Goal: Task Accomplishment & Management: Manage account settings

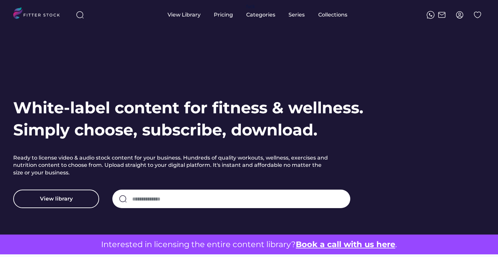
click at [460, 19] on div at bounding box center [459, 15] width 15 height 15
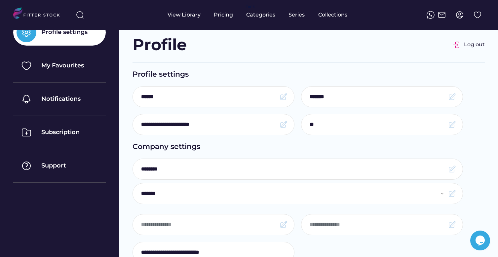
scroll to position [24, 0]
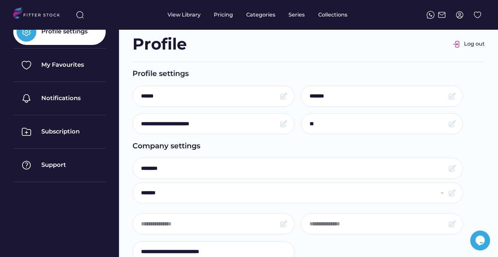
click at [247, 172] on input "input" at bounding box center [292, 168] width 303 height 14
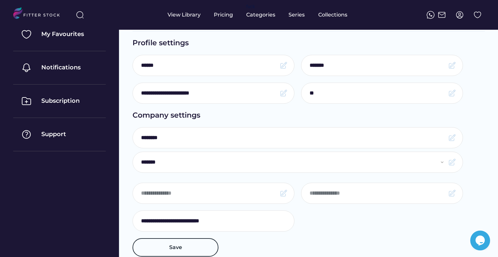
scroll to position [54, 0]
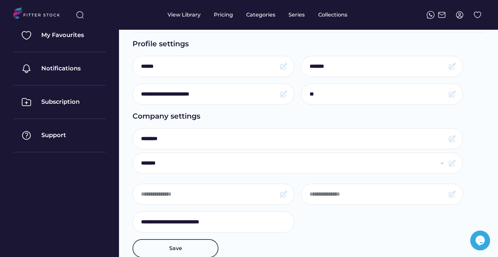
click at [235, 139] on input "input" at bounding box center [292, 139] width 303 height 14
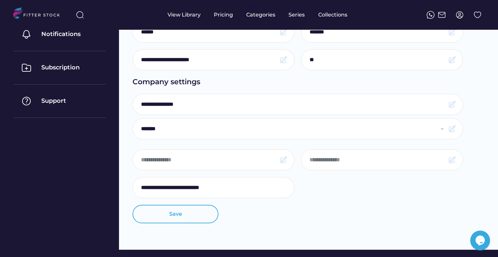
click at [170, 214] on button "Save" at bounding box center [175, 214] width 86 height 18
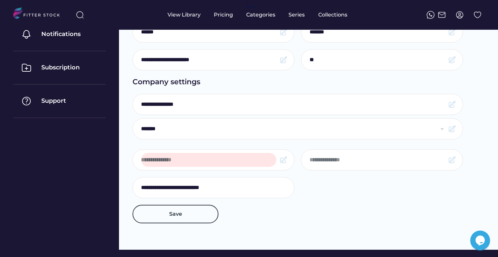
click at [215, 161] on input "input" at bounding box center [208, 160] width 135 height 14
click at [250, 131] on select "**********" at bounding box center [292, 129] width 303 height 14
click at [256, 105] on input "input" at bounding box center [292, 104] width 303 height 14
paste input "**********"
click at [143, 106] on input "input" at bounding box center [292, 104] width 303 height 14
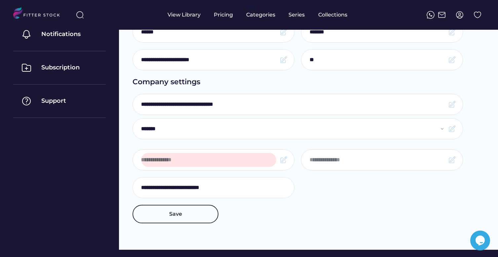
click at [175, 106] on input "input" at bounding box center [292, 104] width 303 height 14
click at [198, 104] on input "input" at bounding box center [292, 104] width 303 height 14
click at [217, 103] on input "input" at bounding box center [292, 104] width 303 height 14
click at [233, 103] on input "input" at bounding box center [292, 104] width 303 height 14
type input "**********"
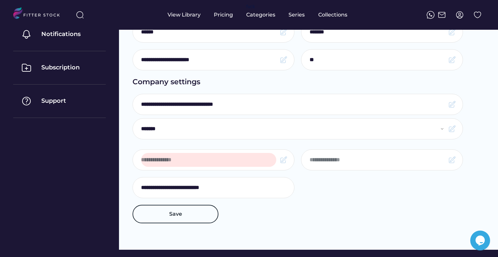
click at [188, 163] on input "input" at bounding box center [208, 160] width 135 height 14
click at [203, 164] on input "input" at bounding box center [208, 160] width 135 height 14
click at [203, 160] on input "input" at bounding box center [208, 160] width 135 height 14
paste input "**********"
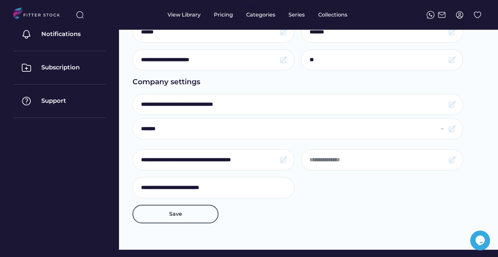
drag, startPoint x: 143, startPoint y: 160, endPoint x: 122, endPoint y: 157, distance: 20.7
click at [125, 157] on div "**********" at bounding box center [308, 95] width 379 height 308
click at [170, 160] on input "input" at bounding box center [208, 160] width 135 height 14
click at [197, 159] on input "input" at bounding box center [208, 160] width 135 height 14
click at [215, 159] on input "input" at bounding box center [208, 160] width 135 height 14
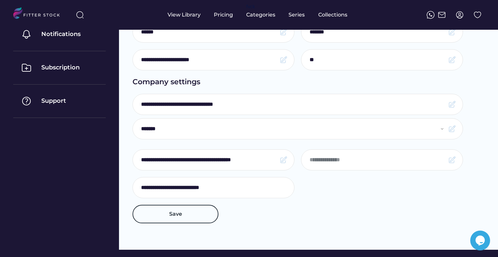
click at [245, 160] on input "input" at bounding box center [208, 160] width 135 height 14
type input "**********"
click at [189, 207] on button "Save" at bounding box center [175, 214] width 86 height 18
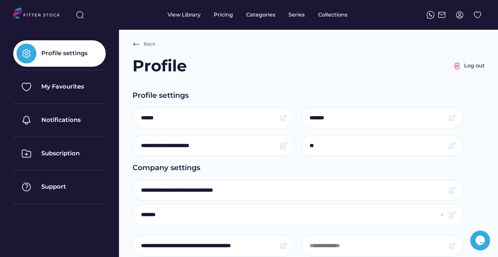
scroll to position [0, 0]
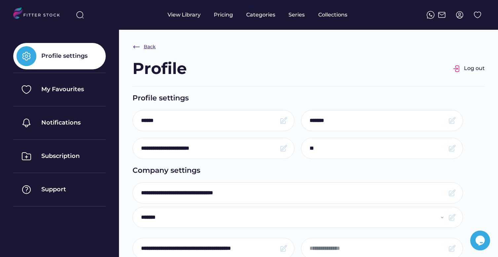
click at [145, 49] on div "Back" at bounding box center [150, 47] width 12 height 7
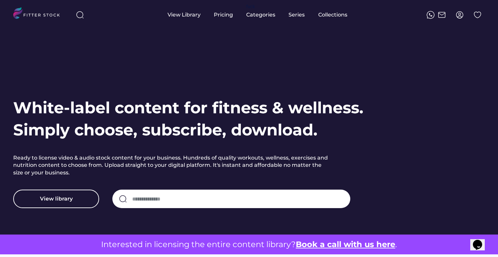
click at [462, 12] on img at bounding box center [459, 15] width 8 height 8
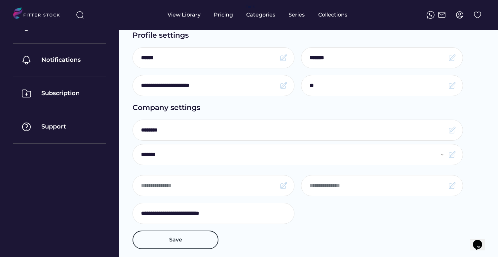
scroll to position [64, 0]
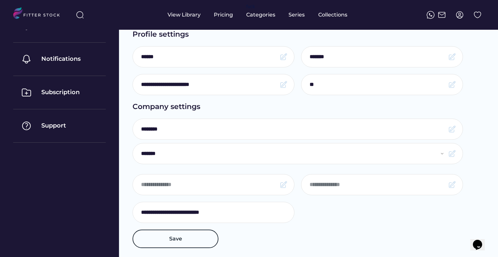
click at [254, 129] on input "input" at bounding box center [292, 129] width 303 height 14
paste input "**********"
type input "********"
click at [217, 183] on input "input" at bounding box center [208, 185] width 135 height 14
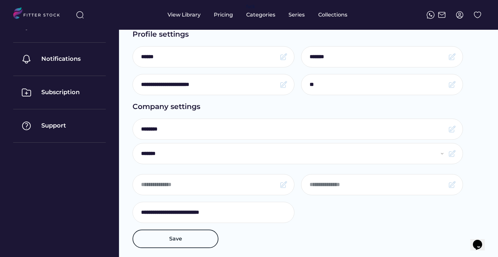
paste input "**********"
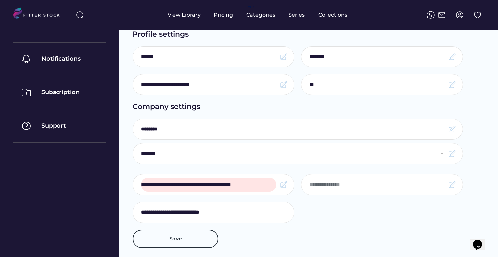
type input "**********"
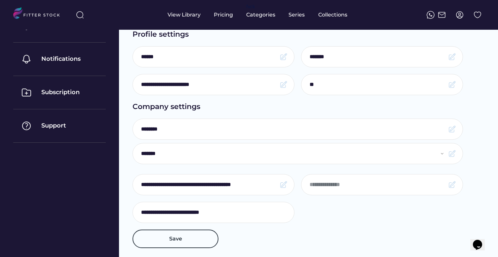
click at [226, 130] on input "input" at bounding box center [292, 129] width 303 height 14
type input "**********"
click at [176, 241] on button "Save" at bounding box center [175, 238] width 86 height 18
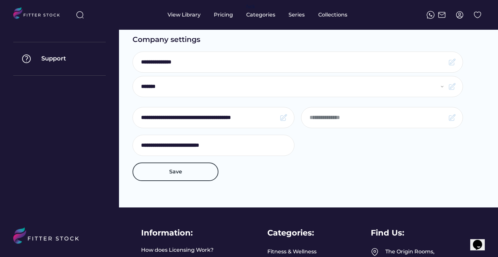
scroll to position [142, 0]
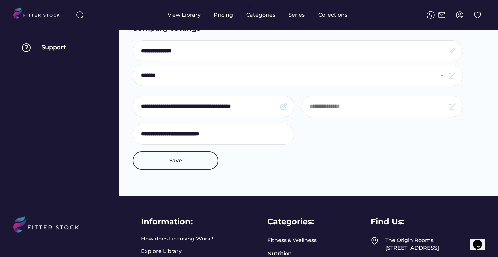
click at [256, 81] on select "**********" at bounding box center [292, 75] width 303 height 14
select select "**********"
click at [141, 68] on select "**********" at bounding box center [292, 75] width 303 height 14
click at [194, 162] on button "Save" at bounding box center [175, 160] width 86 height 18
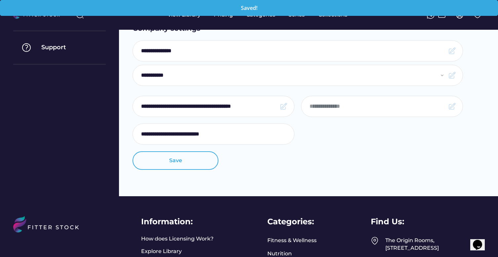
scroll to position [0, 0]
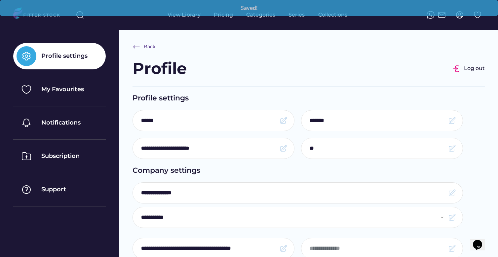
click at [209, 194] on input "input" at bounding box center [292, 193] width 303 height 14
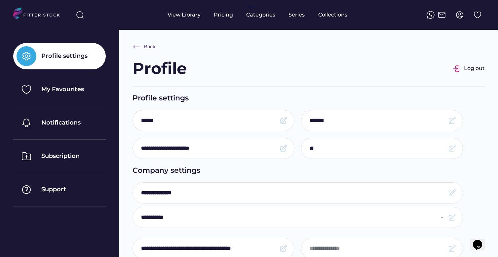
click at [195, 194] on input "input" at bounding box center [292, 193] width 303 height 14
paste input "**********"
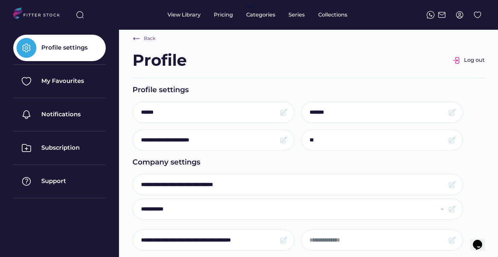
click at [175, 185] on input "input" at bounding box center [292, 185] width 303 height 14
click at [200, 184] on input "input" at bounding box center [292, 185] width 303 height 14
click at [219, 186] on input "input" at bounding box center [292, 185] width 303 height 14
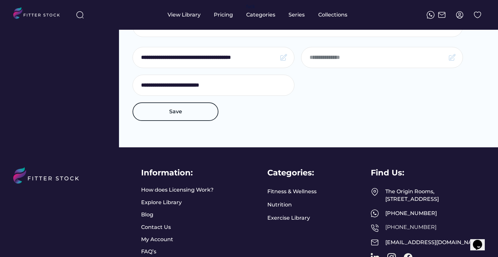
scroll to position [190, 0]
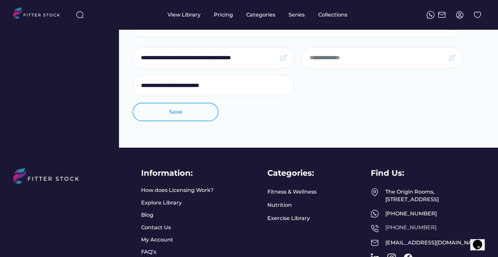
type input "**********"
click at [194, 116] on button "Save" at bounding box center [175, 112] width 86 height 18
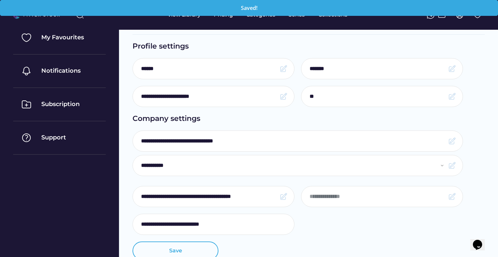
scroll to position [52, 0]
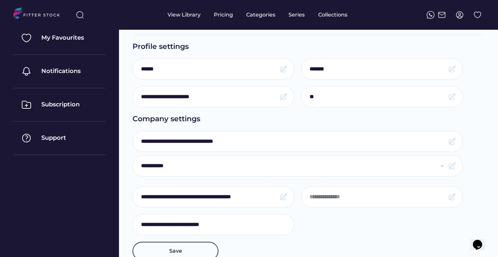
click at [242, 195] on input "input" at bounding box center [208, 197] width 135 height 14
click at [143, 195] on input "input" at bounding box center [208, 197] width 135 height 14
click at [171, 194] on input "input" at bounding box center [208, 197] width 135 height 14
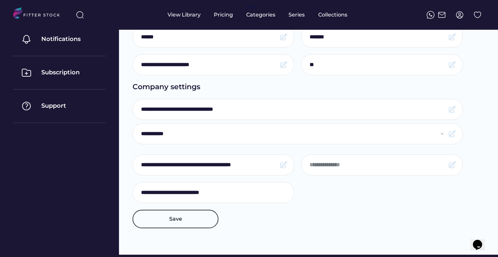
scroll to position [85, 0]
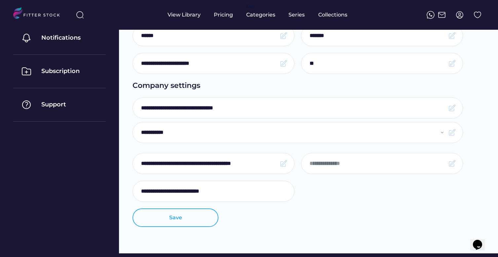
type input "**********"
click at [186, 214] on button "Save" at bounding box center [175, 217] width 86 height 18
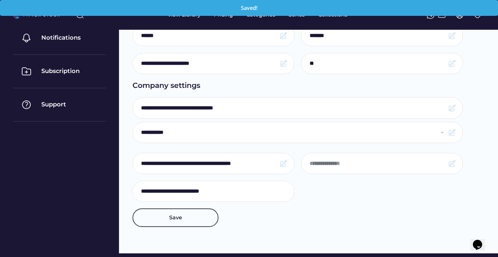
scroll to position [0, 0]
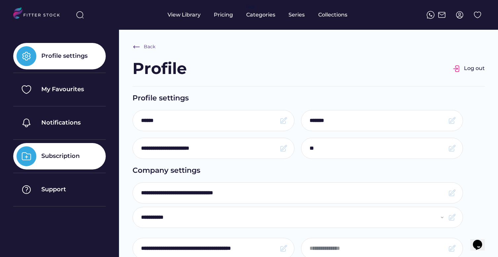
click at [70, 154] on div "Subscription" at bounding box center [60, 156] width 38 height 8
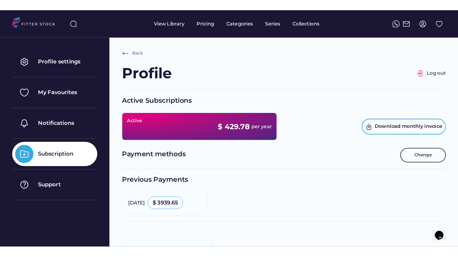
scroll to position [2, 0]
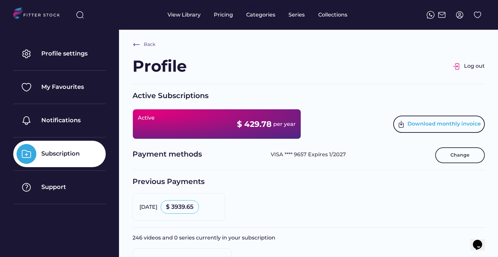
click at [425, 119] on div "Download monthly invoice" at bounding box center [438, 124] width 91 height 17
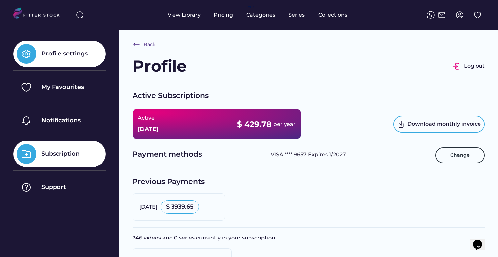
click at [18, 53] on img at bounding box center [27, 54] width 20 height 20
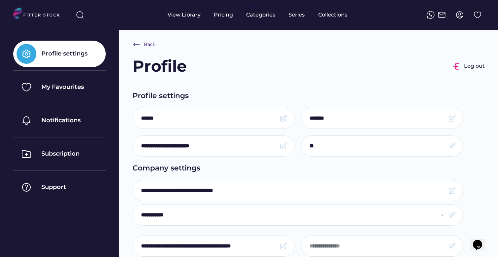
click at [244, 60] on div "Profile Log out" at bounding box center [308, 69] width 352 height 29
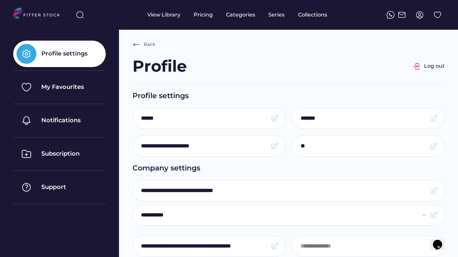
click at [320, 53] on div "Back Profile Log out" at bounding box center [288, 66] width 312 height 50
click at [241, 124] on input "input" at bounding box center [204, 118] width 126 height 14
click at [178, 57] on div "Profile" at bounding box center [159, 66] width 54 height 22
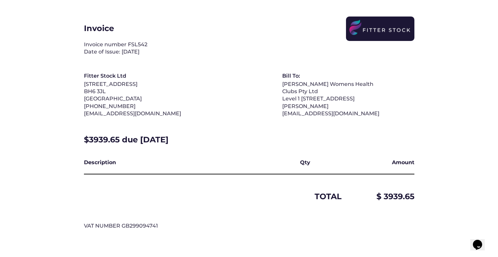
scroll to position [26, 0]
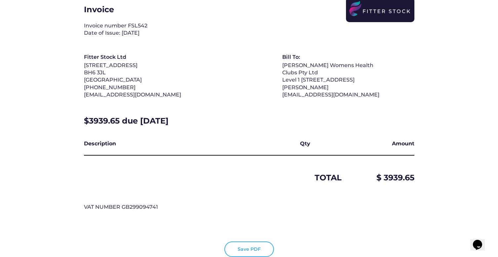
click at [256, 244] on button "Save PDF" at bounding box center [249, 249] width 50 height 16
click at [235, 246] on button "Save PDF" at bounding box center [249, 249] width 50 height 16
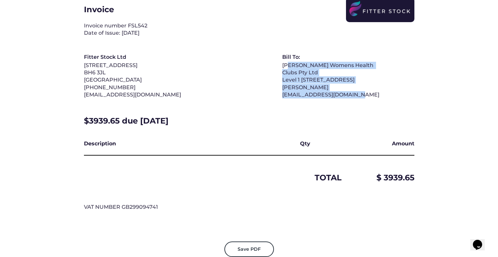
drag, startPoint x: 288, startPoint y: 56, endPoint x: 363, endPoint y: 104, distance: 88.6
click at [363, 104] on div "Invoice Invoice number FSL542 Date of Issue: [DATE] Fitter Stock Ltd [STREET_AD…" at bounding box center [249, 108] width 330 height 221
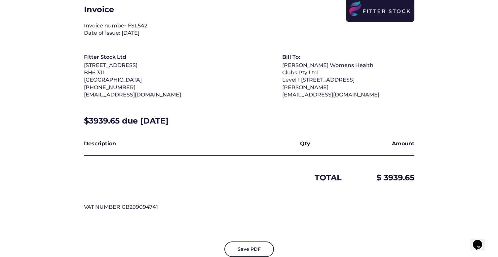
scroll to position [0, 0]
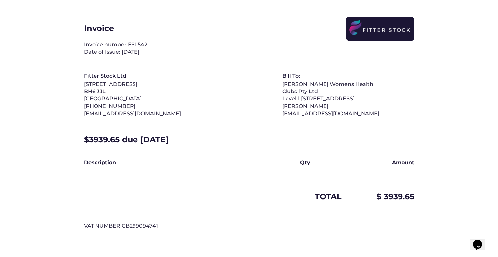
click at [324, 98] on div "[PERSON_NAME] Womens Health Clubs Pty Ltd [STREET_ADDRESS][PERSON_NAME] [EMAIL_…" at bounding box center [331, 99] width 99 height 37
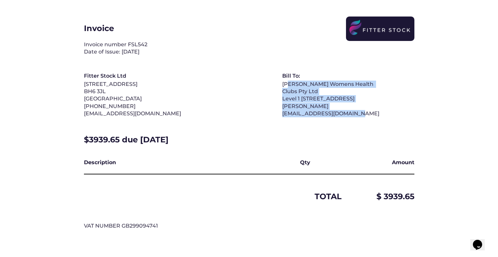
drag, startPoint x: 289, startPoint y: 85, endPoint x: 379, endPoint y: 120, distance: 97.3
click at [379, 118] on div "[PERSON_NAME] Womens Health Clubs Pty Ltd [STREET_ADDRESS][PERSON_NAME] [EMAIL_…" at bounding box center [331, 99] width 99 height 37
drag, startPoint x: 379, startPoint y: 120, endPoint x: 269, endPoint y: 87, distance: 115.2
click at [269, 87] on div "Fitter Stock Ltd [STREET_ADDRESS] [PHONE_NUMBER] [EMAIL_ADDRESS][DOMAIN_NAME] B…" at bounding box center [232, 94] width 297 height 45
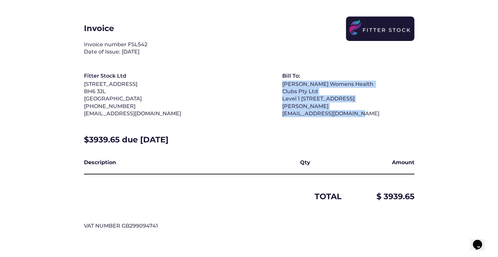
click at [269, 87] on div "Fitter Stock Ltd [STREET_ADDRESS] [PHONE_NUMBER] [EMAIL_ADDRESS][DOMAIN_NAME] B…" at bounding box center [232, 94] width 297 height 45
drag, startPoint x: 275, startPoint y: 87, endPoint x: 376, endPoint y: 129, distance: 108.9
click at [376, 129] on div "Invoice Invoice number FSL542 Date of Issue: [DATE] Fitter Stock Ltd [STREET_AD…" at bounding box center [249, 127] width 330 height 221
